Goal: Information Seeking & Learning: Find specific fact

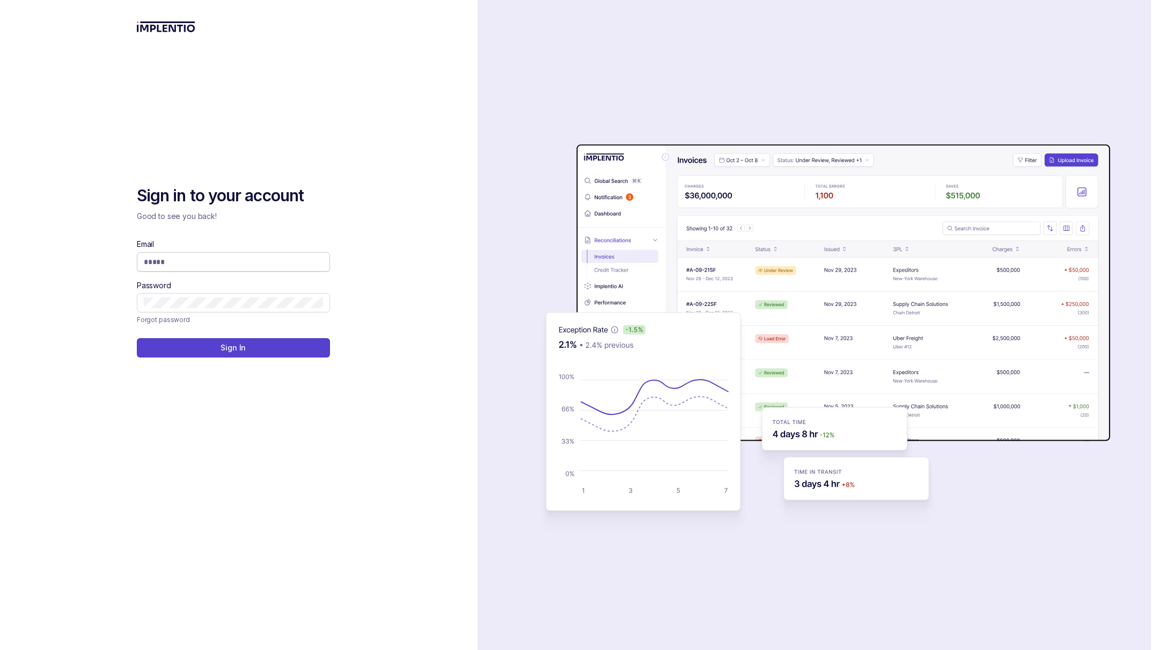
click at [220, 260] on input "Email" at bounding box center [233, 262] width 179 height 11
click at [0, 650] on com-1password-button at bounding box center [0, 650] width 0 height 0
type input "**********"
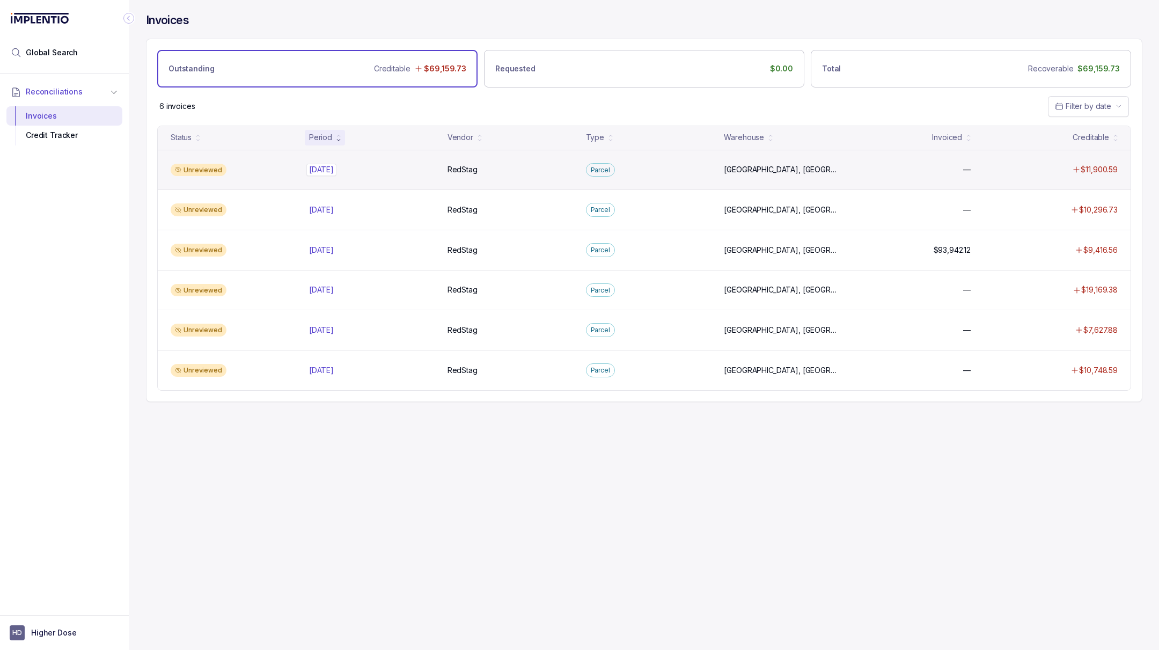
click at [332, 164] on div "[DATE] [DATE]" at bounding box center [321, 169] width 25 height 11
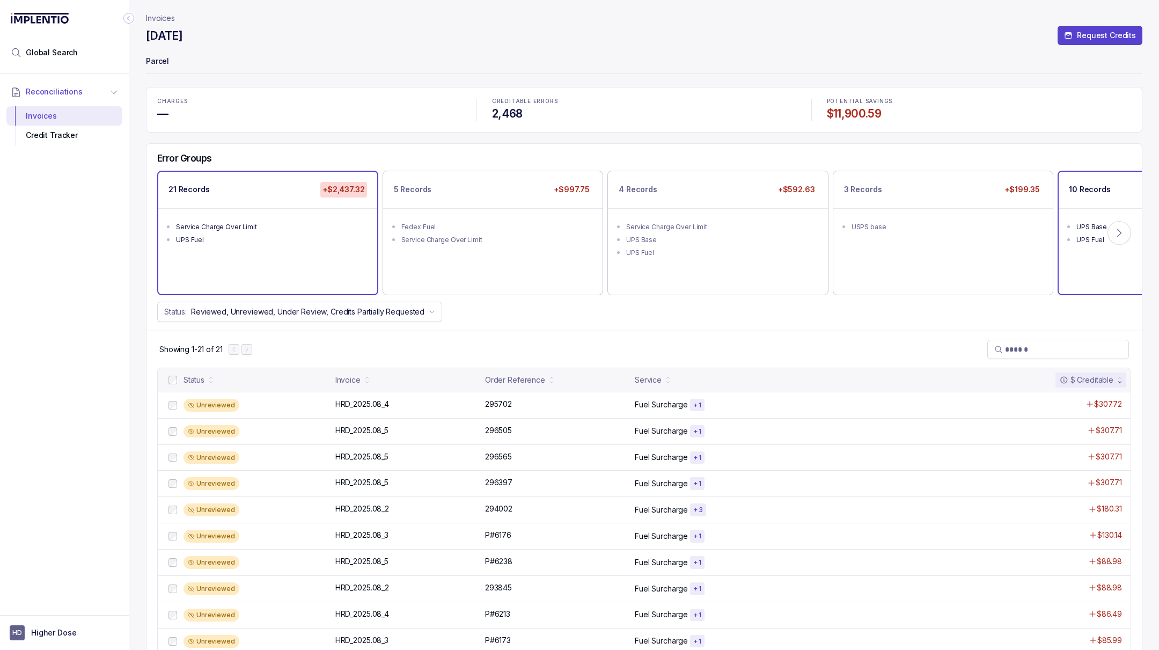
click at [1115, 217] on ul "UPS Base UPS Fuel" at bounding box center [1168, 231] width 219 height 47
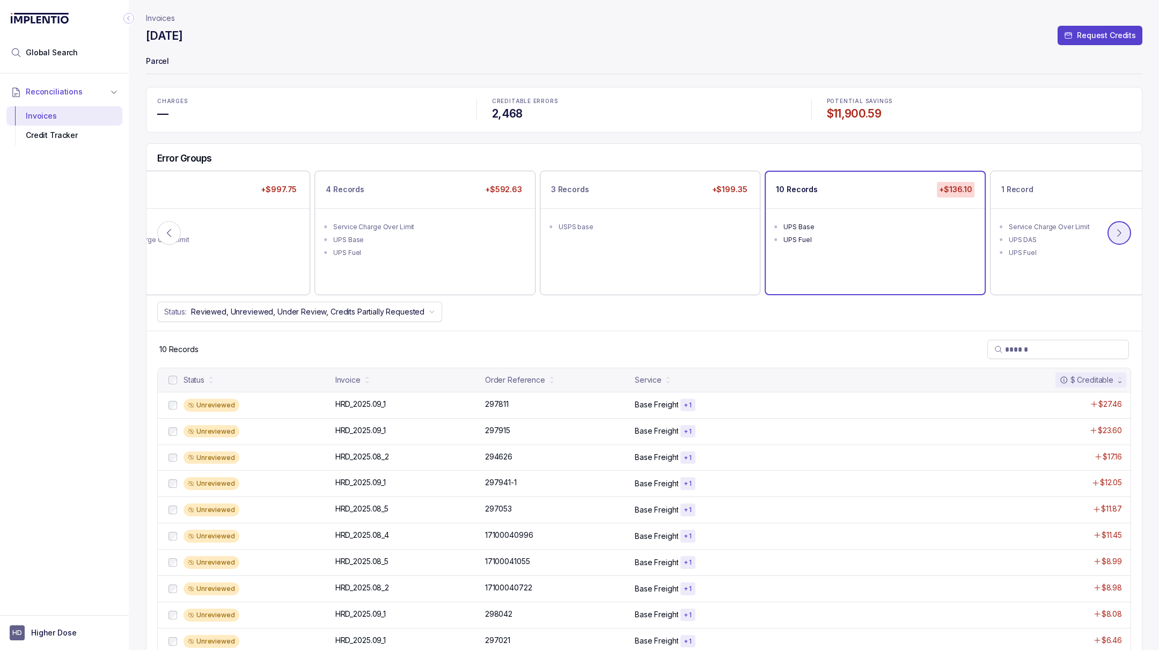
click at [1115, 228] on icon at bounding box center [1119, 233] width 11 height 11
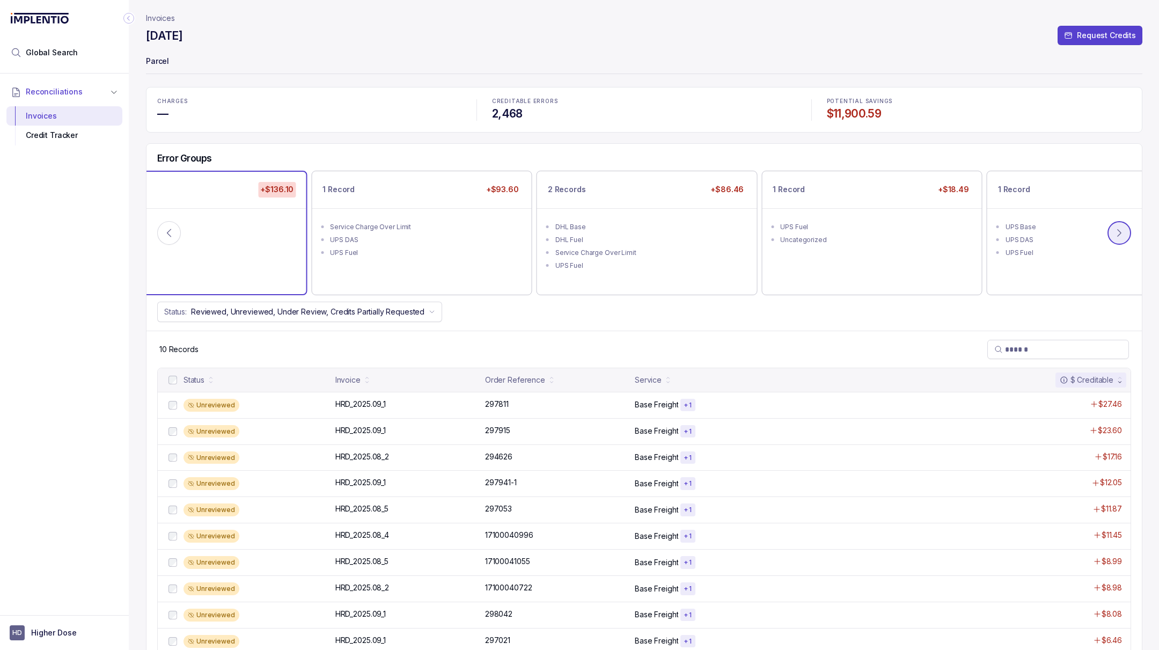
click at [1115, 225] on button at bounding box center [1120, 233] width 24 height 24
click at [1115, 224] on button at bounding box center [1120, 233] width 24 height 24
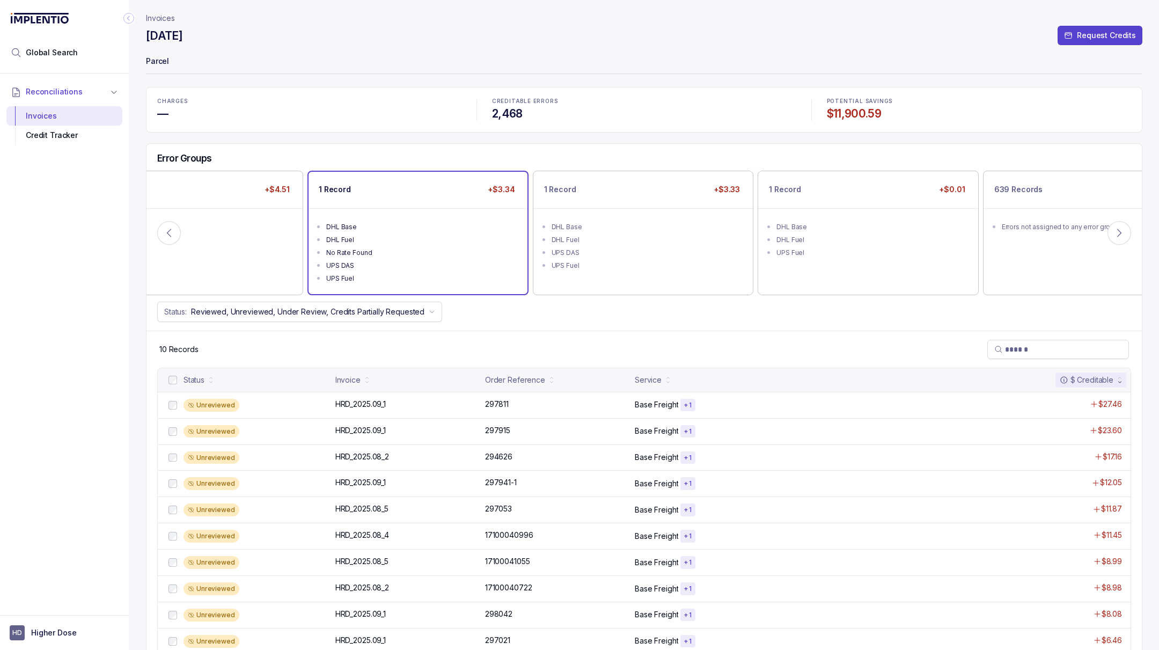
click at [443, 267] on div "UPS DAS" at bounding box center [421, 265] width 190 height 11
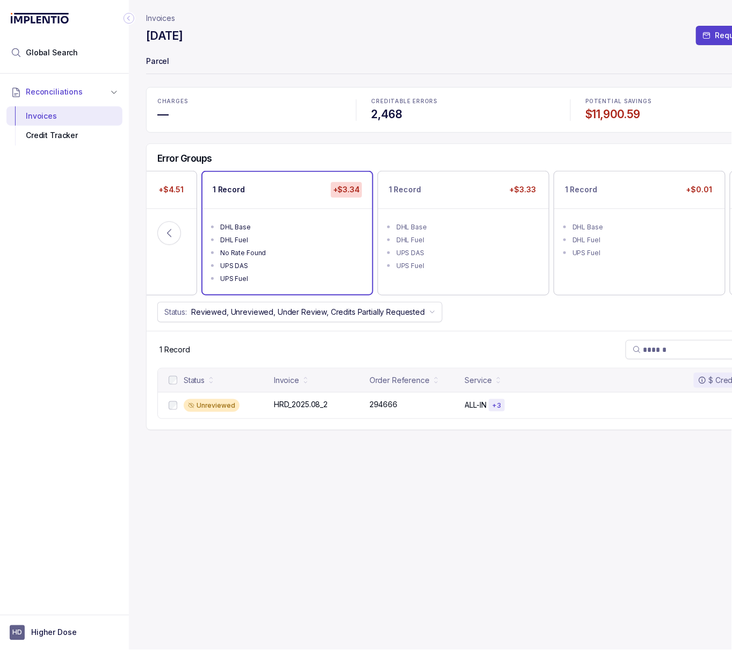
click at [326, 421] on div "Status Invoice Order Reference Service $ Creditable Unreviewed HRD_2025.08_2 HR…" at bounding box center [463, 399] width 633 height 62
click at [281, 406] on p "HRD_2025.08_2" at bounding box center [300, 404] width 59 height 12
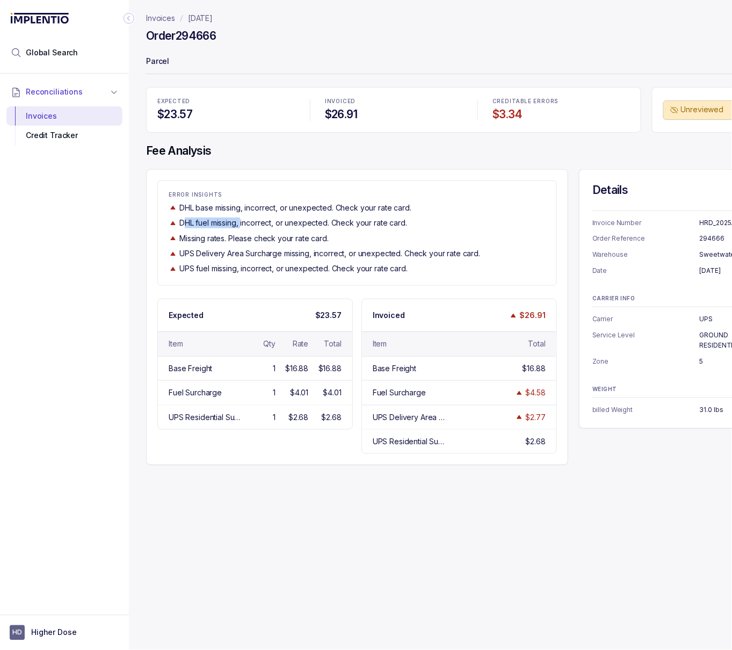
drag, startPoint x: 187, startPoint y: 218, endPoint x: 243, endPoint y: 222, distance: 55.4
click at [243, 222] on p "DHL fuel missing, incorrect, or unexpected. Check your rate card." at bounding box center [293, 222] width 228 height 11
drag, startPoint x: 189, startPoint y: 251, endPoint x: 230, endPoint y: 251, distance: 40.8
click at [230, 251] on p "UPS Delivery Area Surcharge missing, incorrect, or unexpected. Check your rate …" at bounding box center [329, 253] width 301 height 11
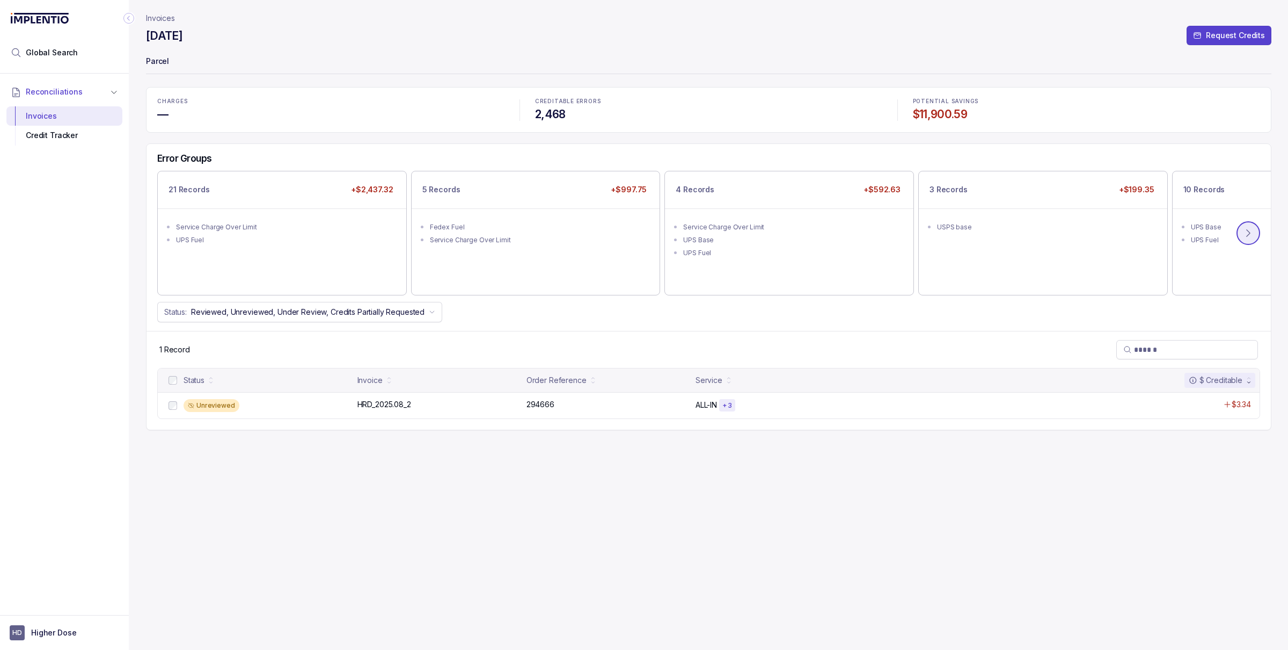
click at [1159, 228] on button at bounding box center [1249, 233] width 24 height 24
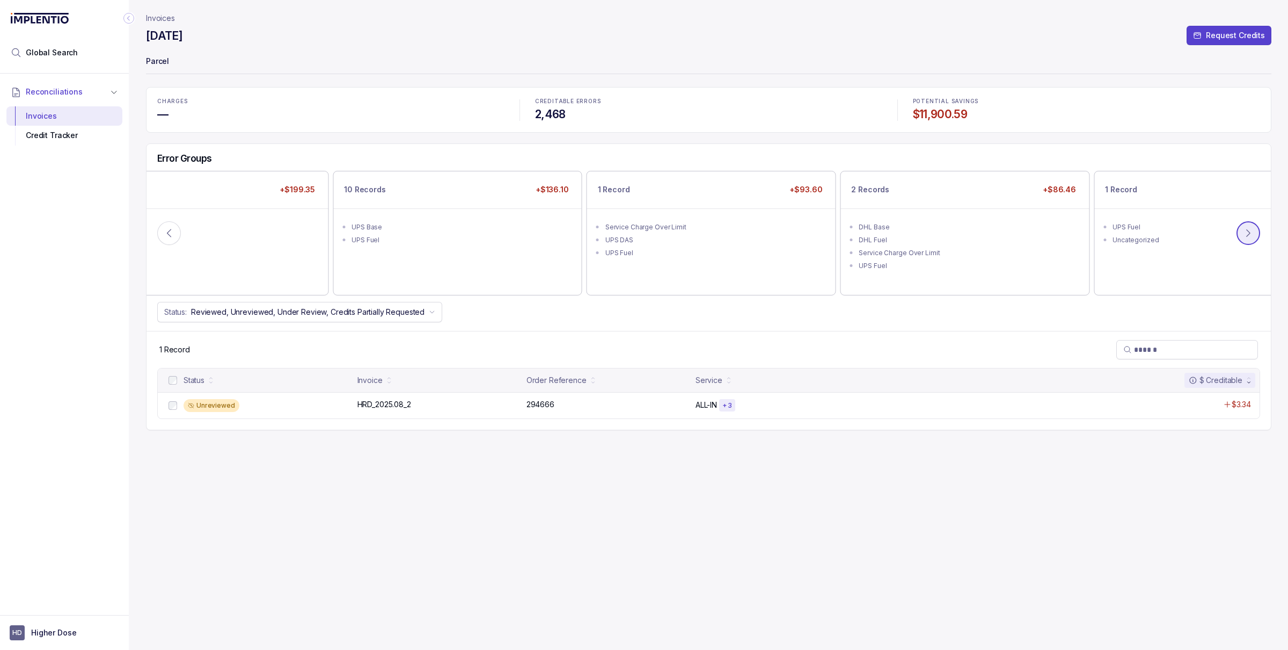
click at [1159, 227] on button at bounding box center [1249, 233] width 24 height 24
click at [1159, 231] on button at bounding box center [1249, 233] width 24 height 24
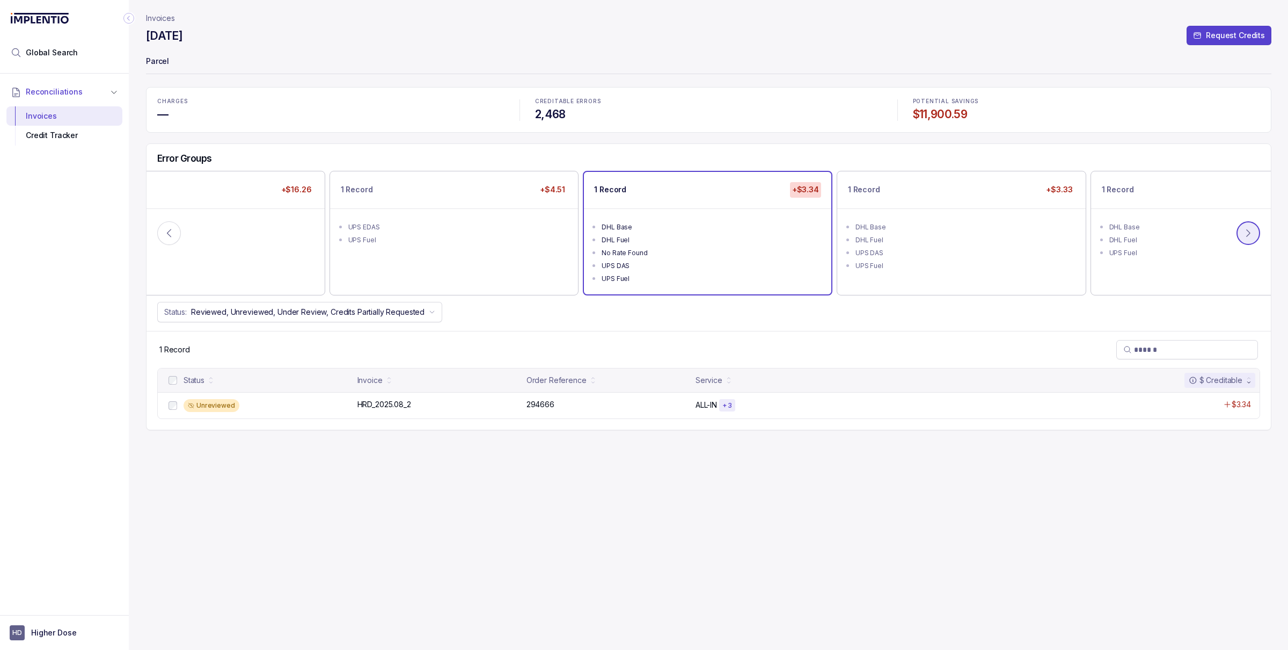
click at [1159, 231] on button at bounding box center [1249, 233] width 24 height 24
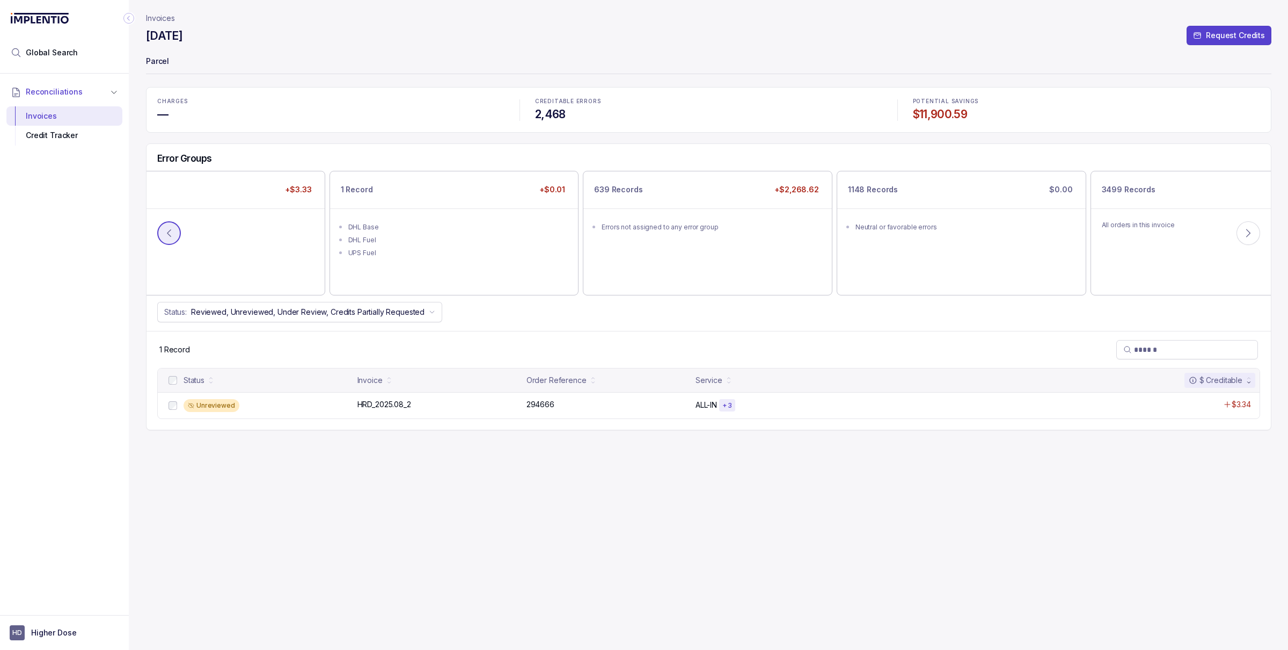
click at [165, 236] on icon at bounding box center [169, 233] width 11 height 11
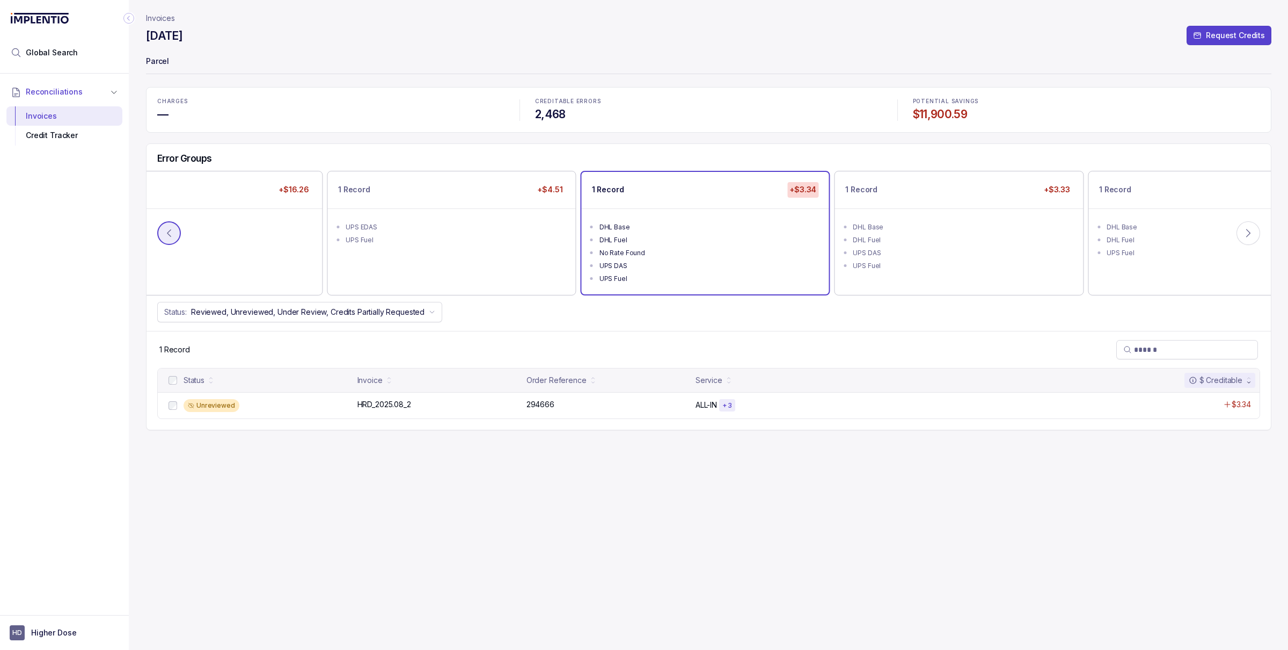
click at [165, 236] on icon at bounding box center [169, 233] width 11 height 11
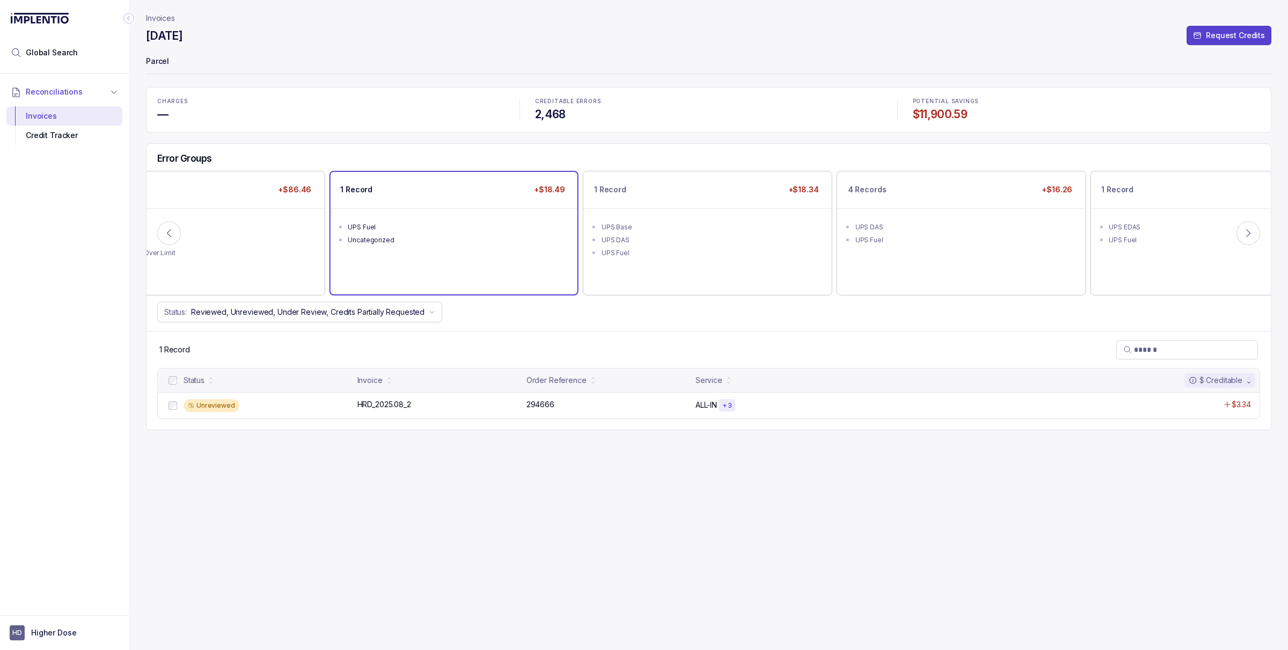
click at [440, 262] on div "1 Record +$18.49 UPS Fuel Uncategorized" at bounding box center [453, 233] width 247 height 122
click at [235, 407] on div "Unreviewed" at bounding box center [212, 405] width 56 height 13
click at [416, 401] on div "HRD_2025.08_2 HRD_2025.08_2" at bounding box center [438, 404] width 163 height 11
click at [415, 403] on div "HRD_2025.08_2 HRD_2025.08_2" at bounding box center [438, 404] width 163 height 11
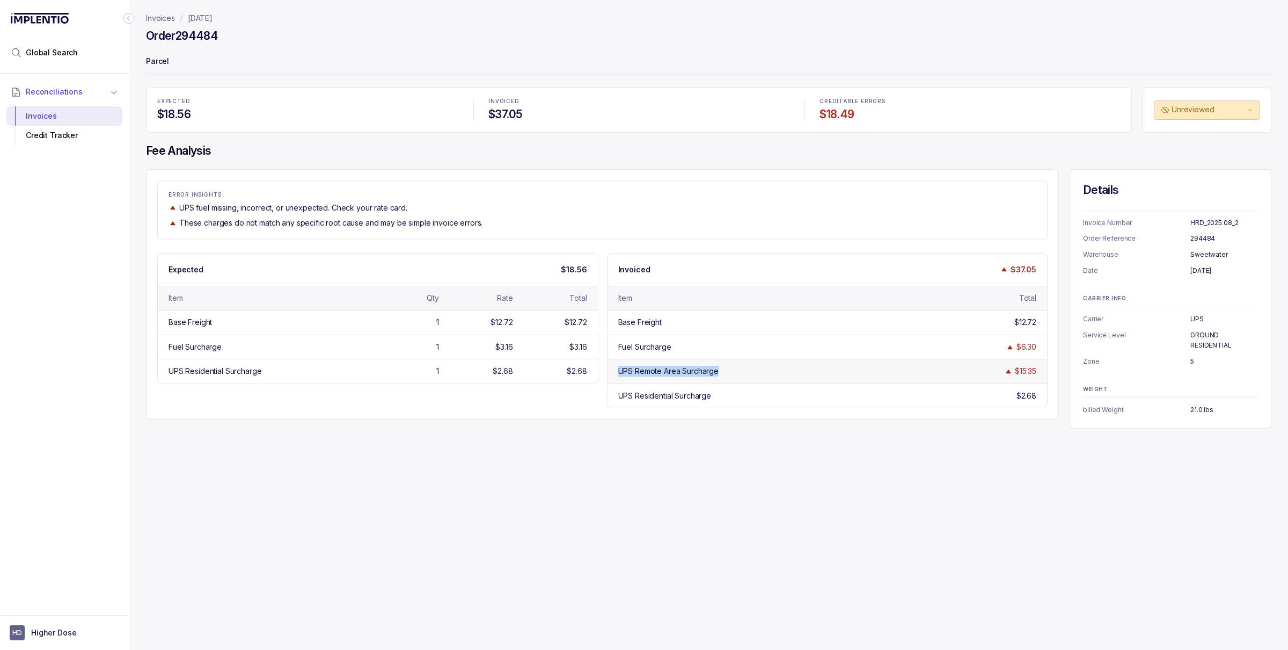
drag, startPoint x: 725, startPoint y: 375, endPoint x: 618, endPoint y: 375, distance: 106.8
click at [618, 375] on div "UPS Remote Area Surcharge" at bounding box center [716, 371] width 196 height 11
copy div "UPS Remote Area Surcharge"
click at [553, 515] on div "Invoices [DATE] Order 294484 Parcel EXPECTED $18.56 INVOICED $37.05 CREDITABLE …" at bounding box center [704, 325] width 1151 height 650
click at [747, 389] on div "UPS Residential Surcharge $2.68" at bounding box center [828, 395] width 440 height 24
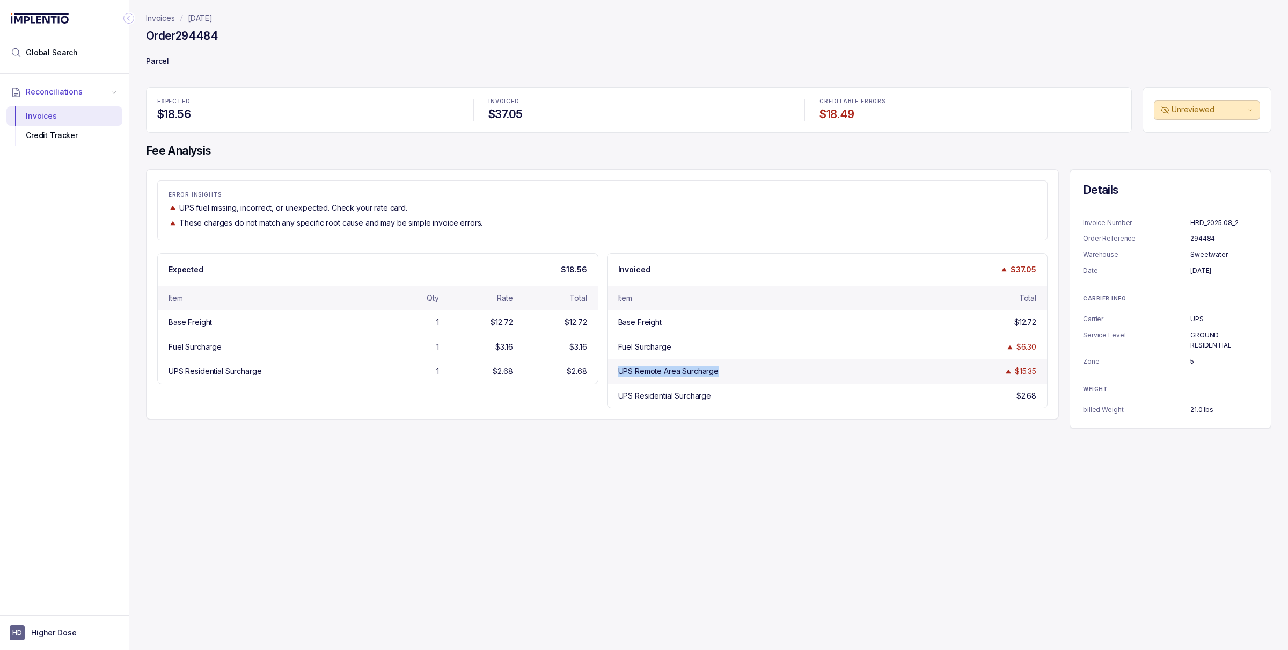
drag, startPoint x: 719, startPoint y: 372, endPoint x: 616, endPoint y: 370, distance: 103.1
click at [616, 370] on div "UPS Remote Area Surcharge $15.35" at bounding box center [828, 371] width 440 height 24
copy div "UPS Remote Area Surcharge"
click at [729, 375] on div "UPS Remote Area Surcharge" at bounding box center [716, 371] width 196 height 11
drag, startPoint x: 726, startPoint y: 371, endPoint x: 612, endPoint y: 372, distance: 113.8
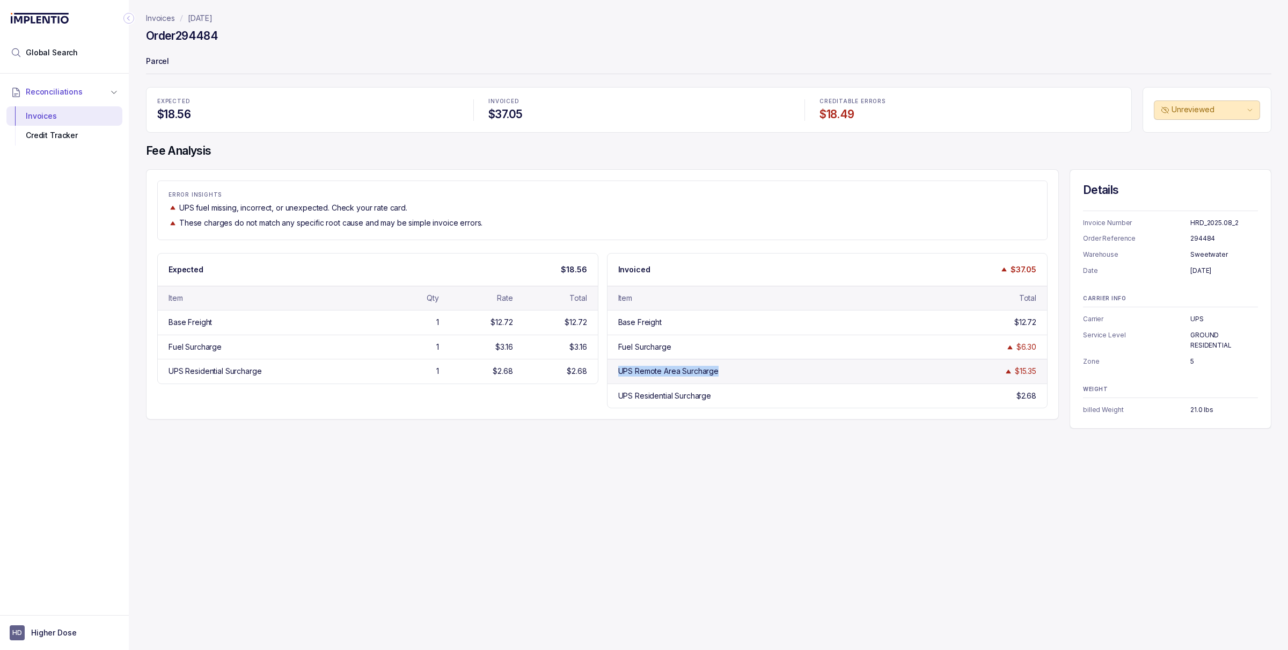
click at [612, 372] on div "UPS Remote Area Surcharge $15.35" at bounding box center [828, 371] width 440 height 24
copy div "UPS Remote Area Surcharge"
click at [740, 376] on div "UPS Remote Area Surcharge" at bounding box center [716, 371] width 196 height 11
drag, startPoint x: 733, startPoint y: 375, endPoint x: 601, endPoint y: 375, distance: 132.0
click at [601, 375] on div "Expected $18.56 Item Qty Rate Total Base Freight 1 $12.72 $12.72 Fuel Surcharge…" at bounding box center [602, 331] width 891 height 156
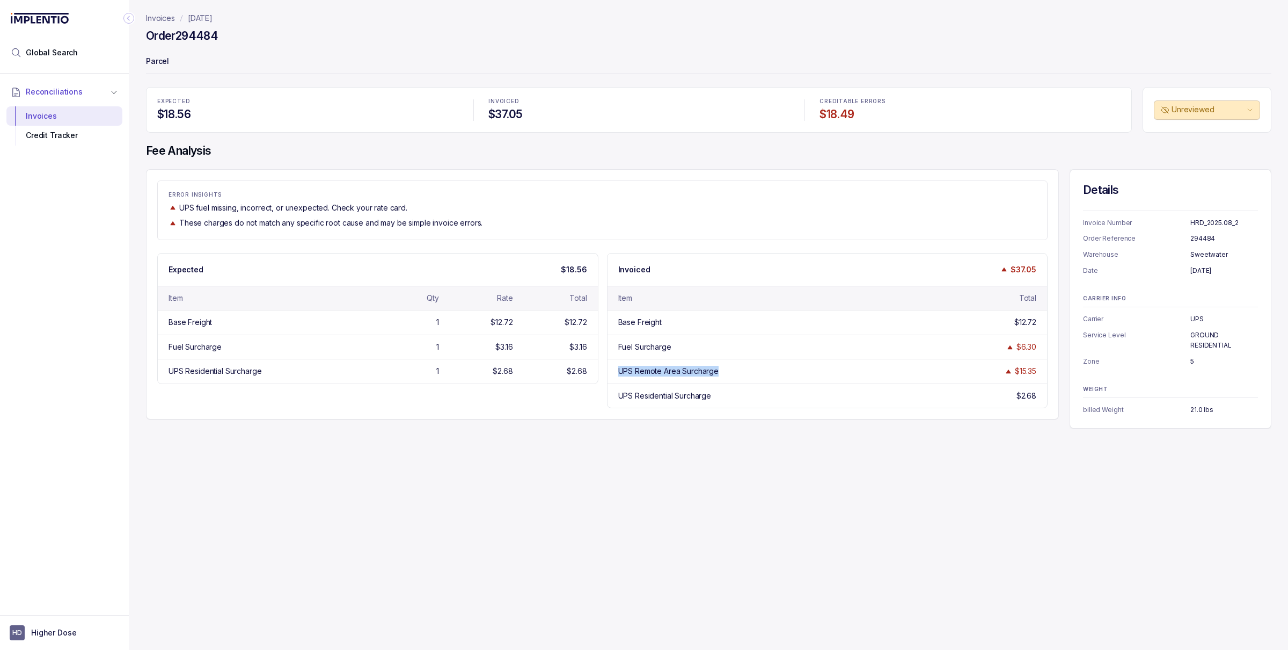
copy div "UPS Remote Area Surcharge"
